Goal: Find specific page/section: Find specific page/section

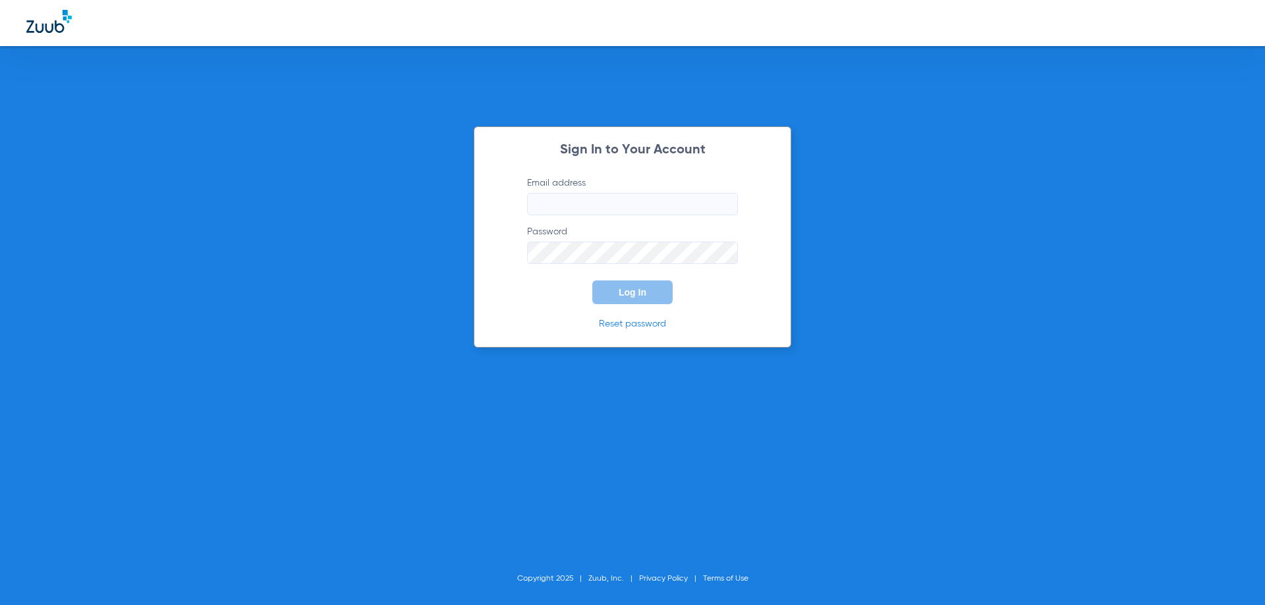
type input "[EMAIL_ADDRESS][PERSON_NAME][DOMAIN_NAME]"
click at [625, 299] on button "Log In" at bounding box center [632, 293] width 80 height 24
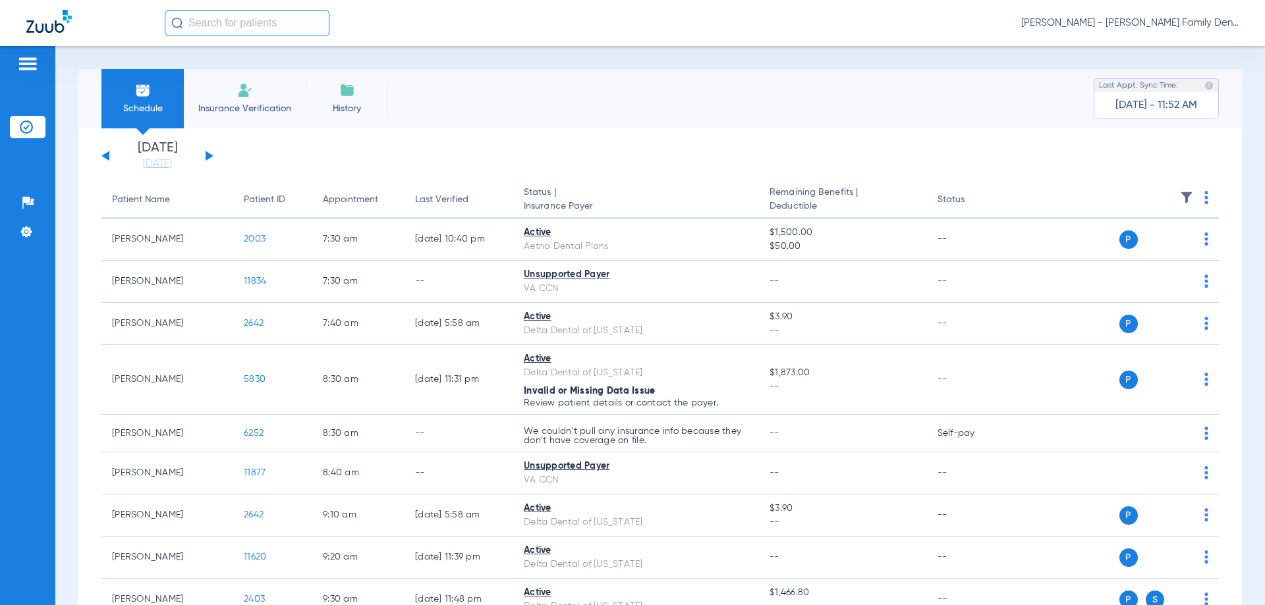
click at [219, 24] on input "text" at bounding box center [247, 23] width 165 height 26
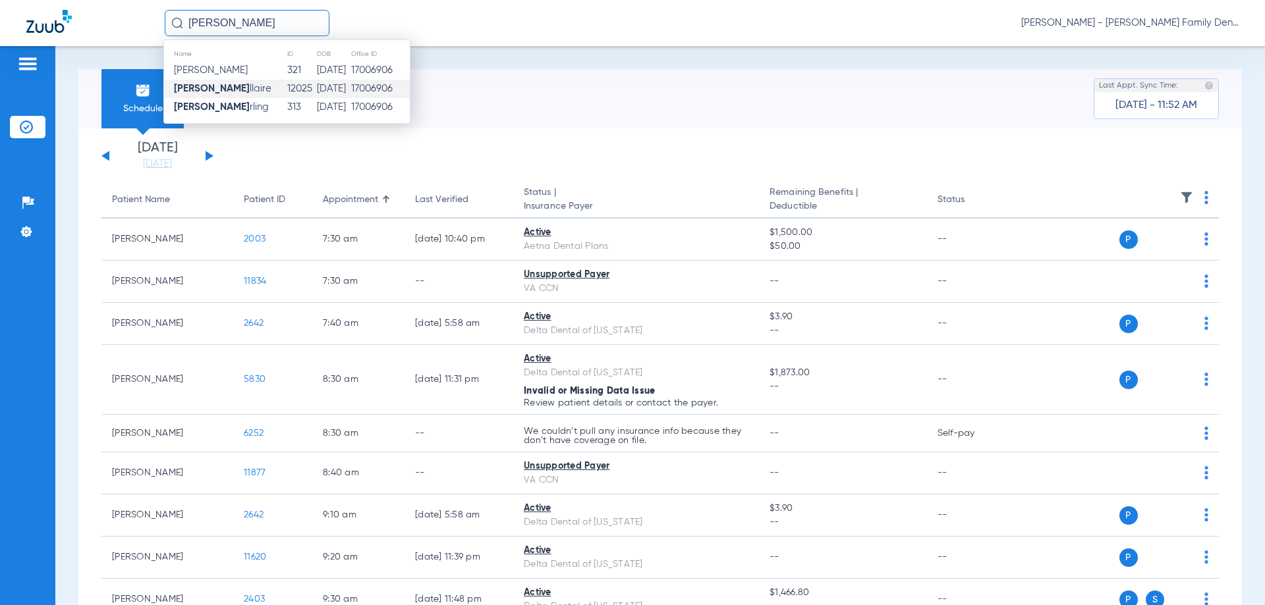
type input "[PERSON_NAME]"
click at [234, 87] on span "[PERSON_NAME] llaire" at bounding box center [222, 89] width 97 height 10
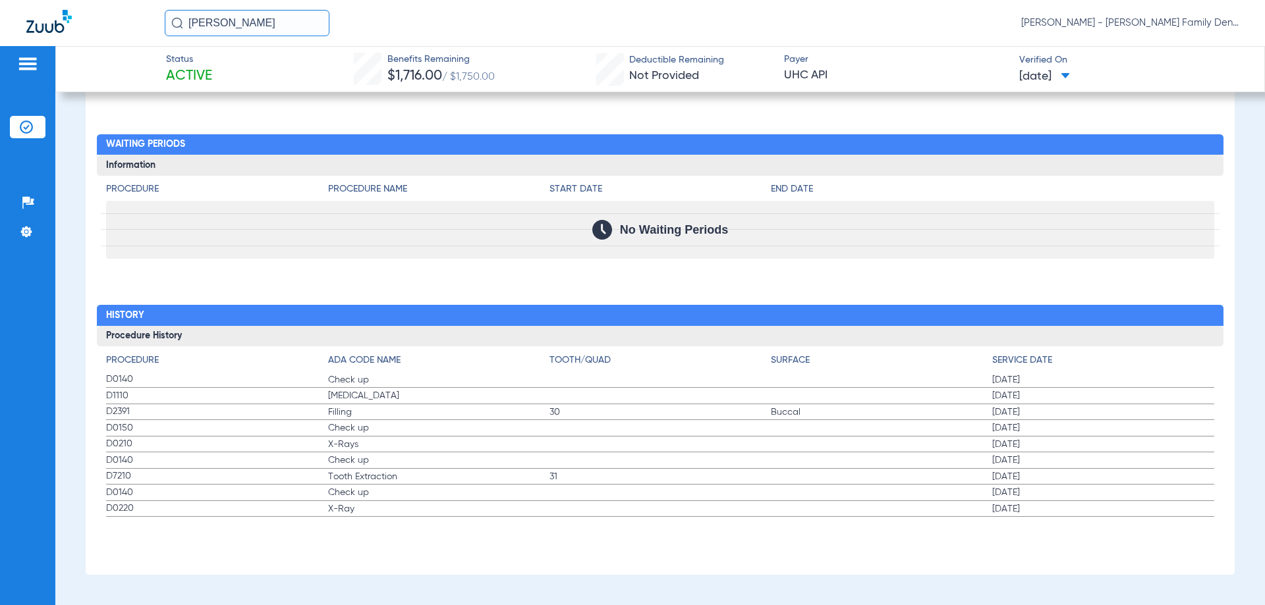
scroll to position [1462, 0]
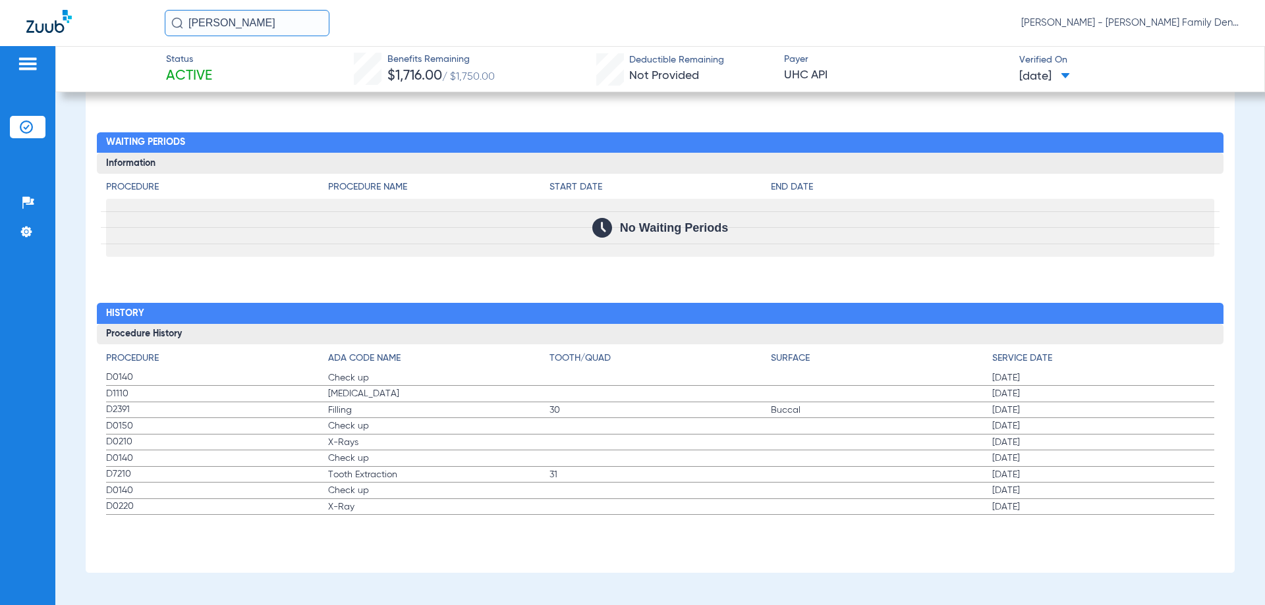
click at [152, 446] on span "D0210" at bounding box center [216, 442] width 221 height 14
